Goal: Task Accomplishment & Management: Complete application form

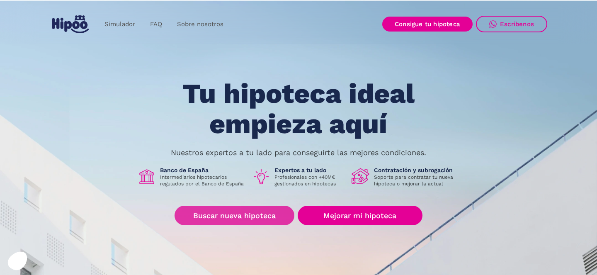
click at [220, 211] on link "Buscar nueva hipoteca" at bounding box center [235, 215] width 120 height 19
